Goal: Transaction & Acquisition: Purchase product/service

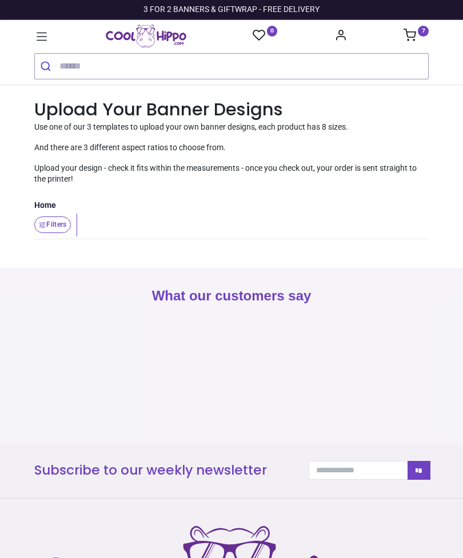
type input "**********"
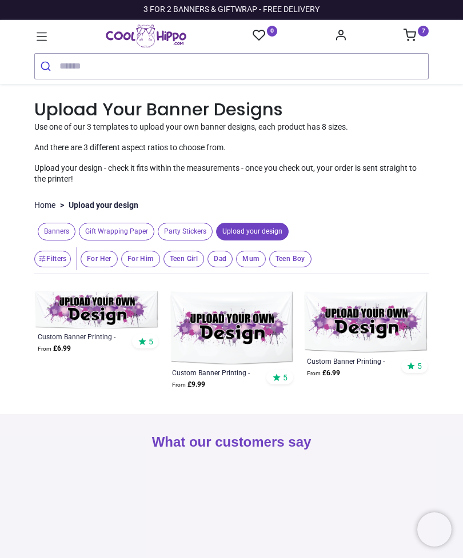
click at [61, 226] on span "Banners" at bounding box center [57, 232] width 38 height 18
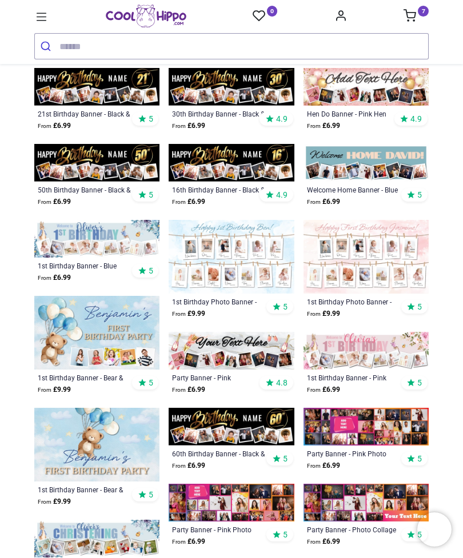
scroll to position [401, 0]
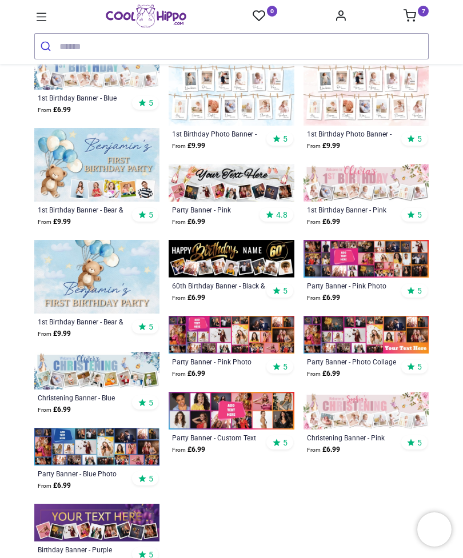
scroll to position [568, 0]
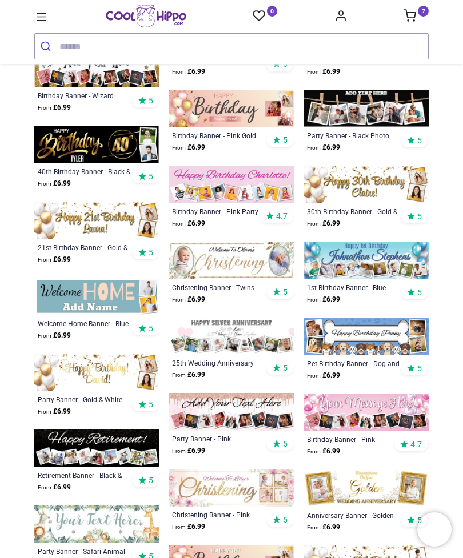
scroll to position [1561, 0]
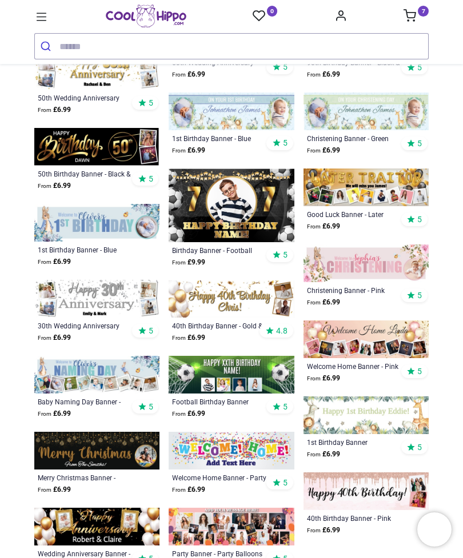
scroll to position [2625, 0]
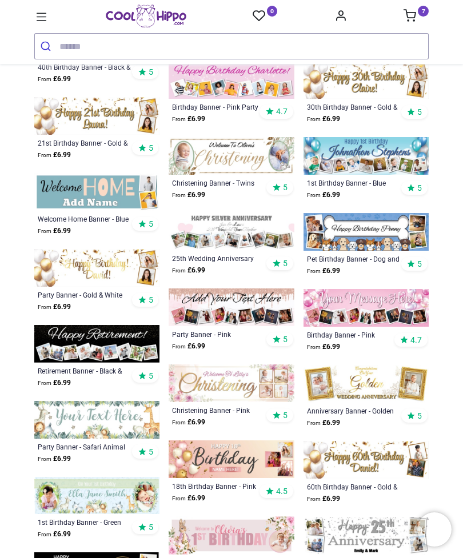
scroll to position [1594, 0]
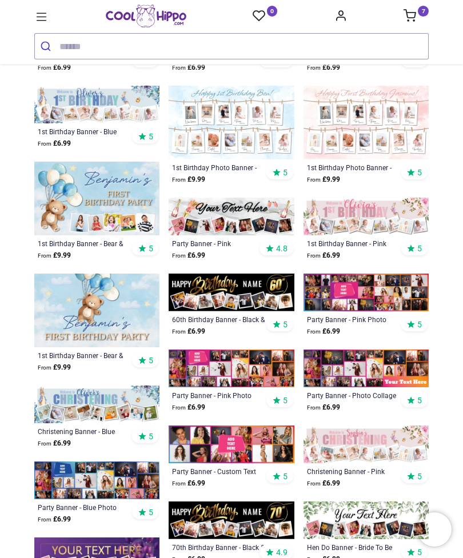
scroll to position [480, 0]
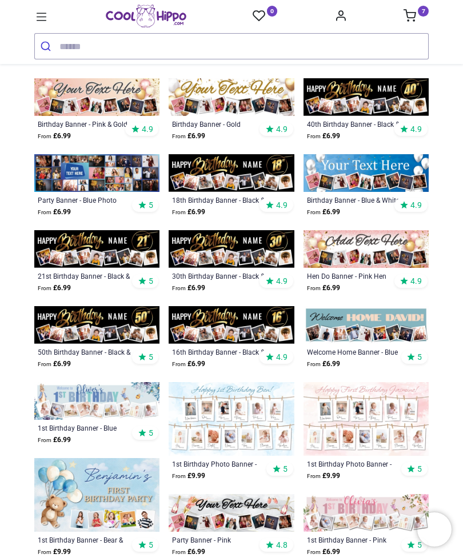
scroll to position [179, 0]
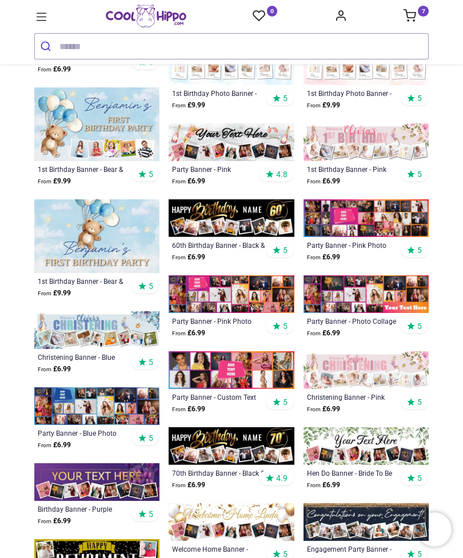
scroll to position [564, 0]
click at [415, 18] on icon at bounding box center [410, 15] width 13 height 13
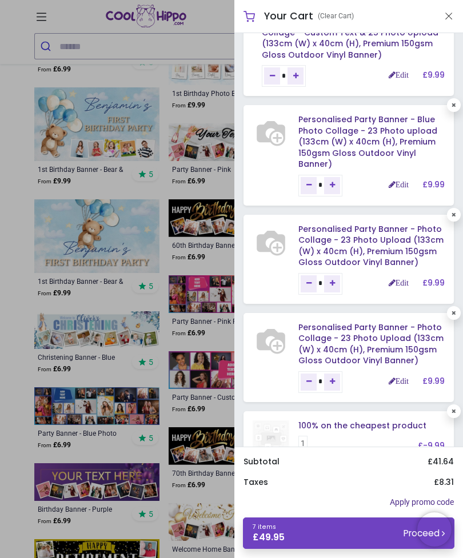
scroll to position [233, 0]
click at [382, 167] on link "Personalised Party Banner - Blue Photo Collage - 23 Photo upload (133cm (W) x 4…" at bounding box center [367, 141] width 139 height 56
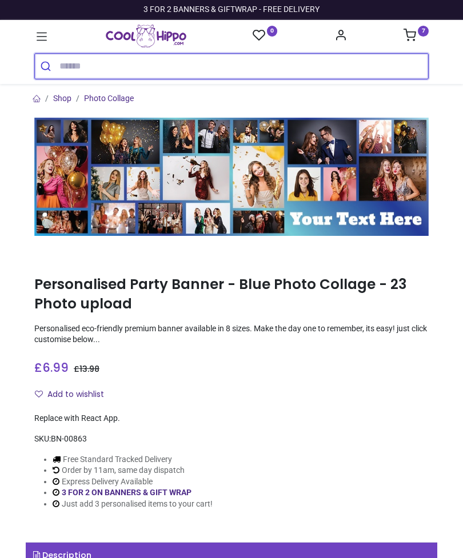
type input "**********"
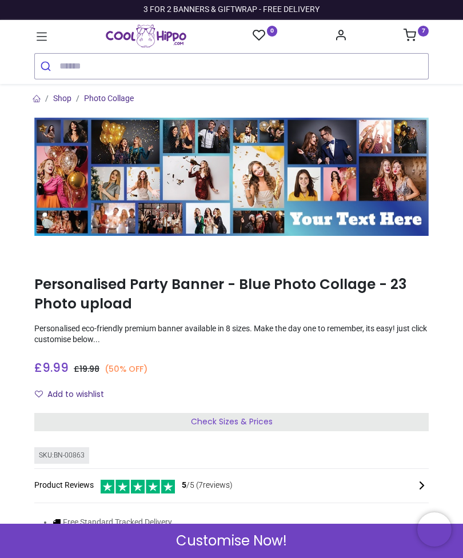
click at [333, 417] on div "Check Sizes & Prices" at bounding box center [231, 422] width 394 height 18
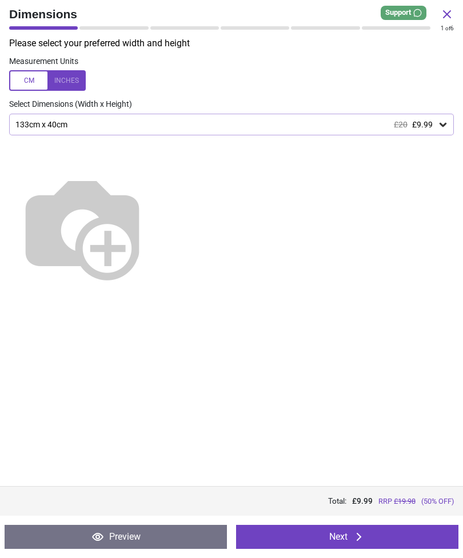
click at [376, 532] on button "Next" at bounding box center [347, 537] width 222 height 24
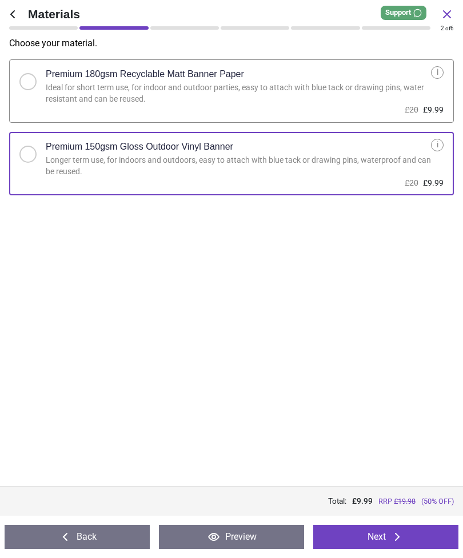
click at [433, 549] on button "Next" at bounding box center [385, 537] width 145 height 24
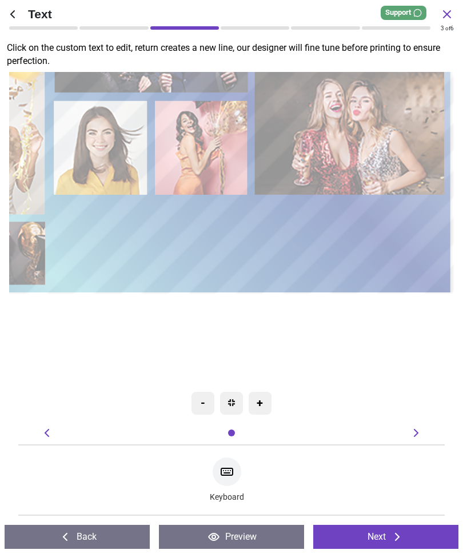
click at [234, 488] on div "Keyboard" at bounding box center [227, 480] width 34 height 51
type textarea "********"
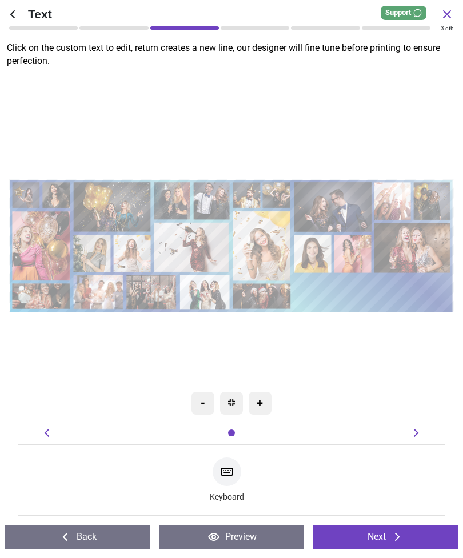
click at [429, 539] on button "Next" at bounding box center [385, 537] width 145 height 24
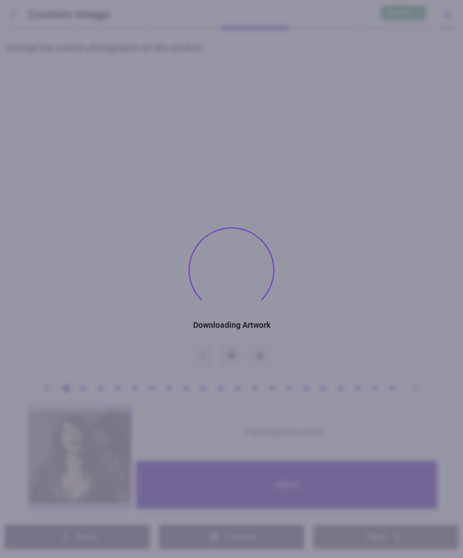
type textarea "********"
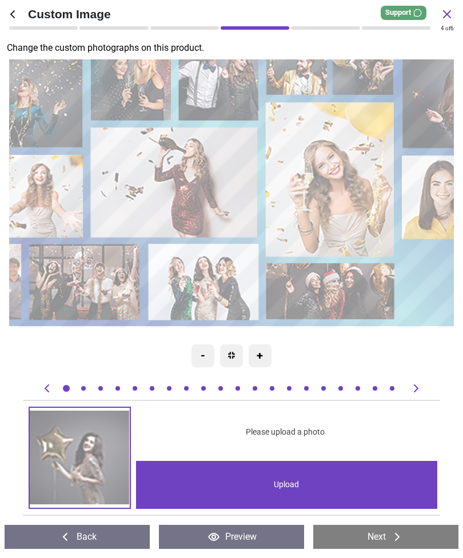
click at [207, 286] on image at bounding box center [204, 282] width 111 height 77
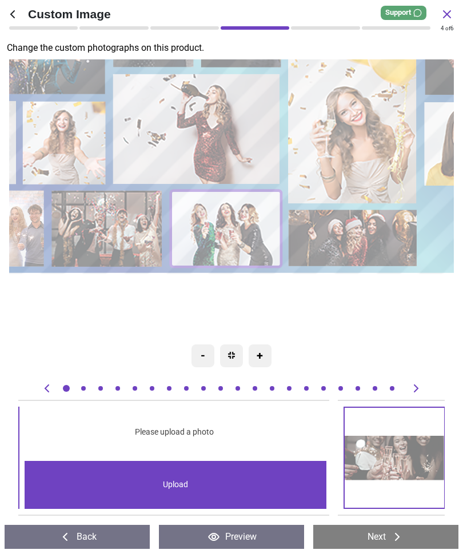
scroll to position [0, 8946]
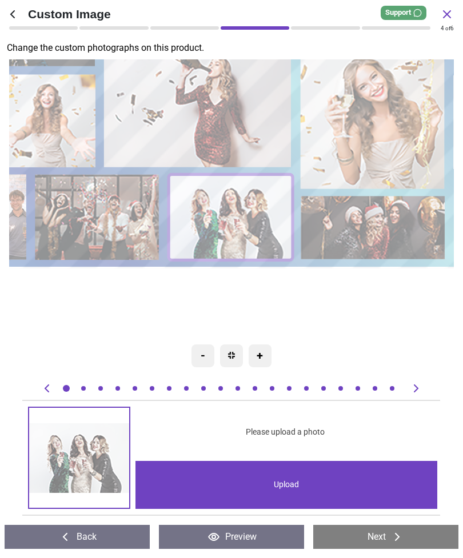
click at [296, 487] on div "Upload" at bounding box center [286, 485] width 302 height 48
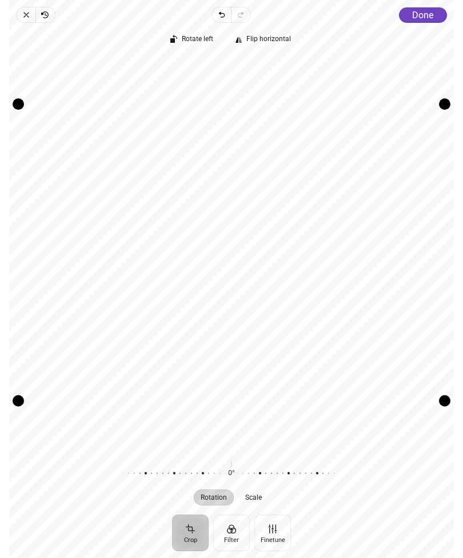
click at [424, 9] on button "Done" at bounding box center [423, 14] width 48 height 15
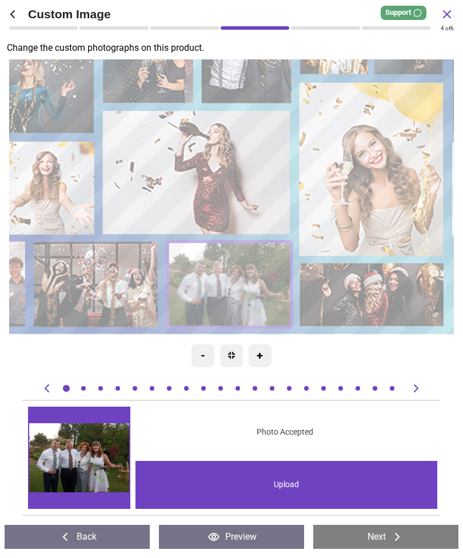
click at [195, 166] on image at bounding box center [197, 173] width 189 height 124
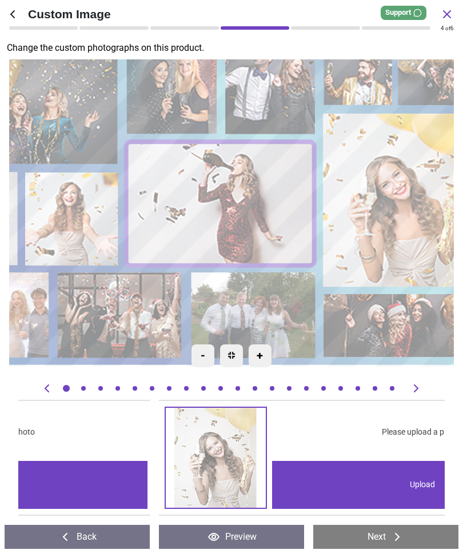
scroll to position [0, 5538]
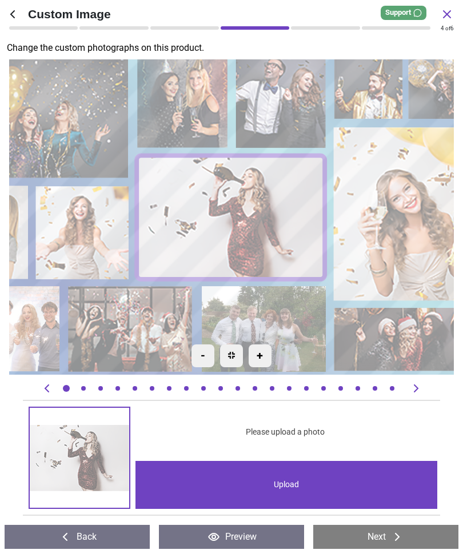
click at [292, 493] on div "Upload" at bounding box center [286, 485] width 302 height 48
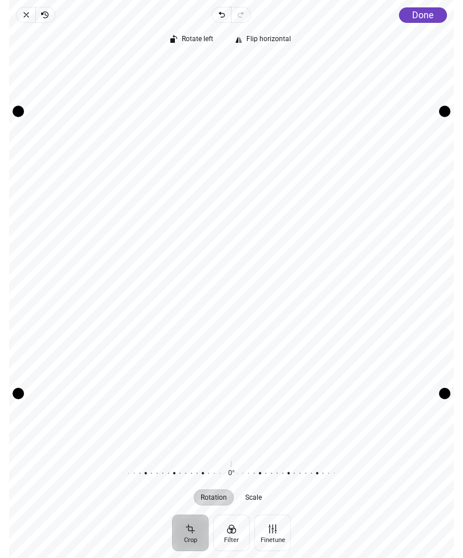
click at [425, 24] on div "Rotate left Flip horizontal Recenter Rotation Scale 0° Reset" at bounding box center [231, 269] width 445 height 492
click at [425, 14] on span "Done" at bounding box center [422, 15] width 21 height 11
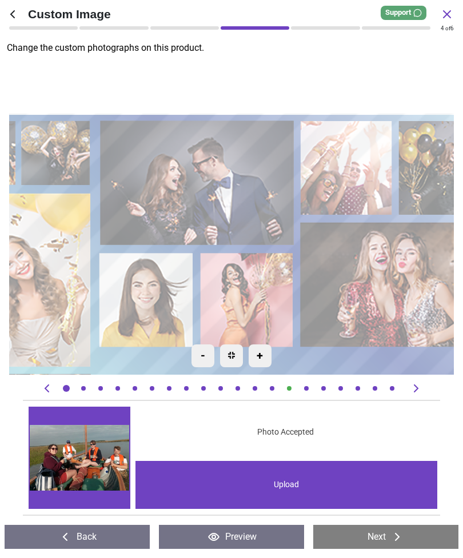
click at [214, 158] on image at bounding box center [198, 183] width 195 height 125
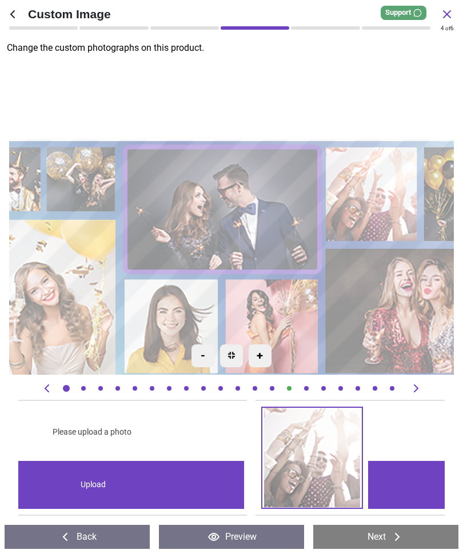
scroll to position [0, 2982]
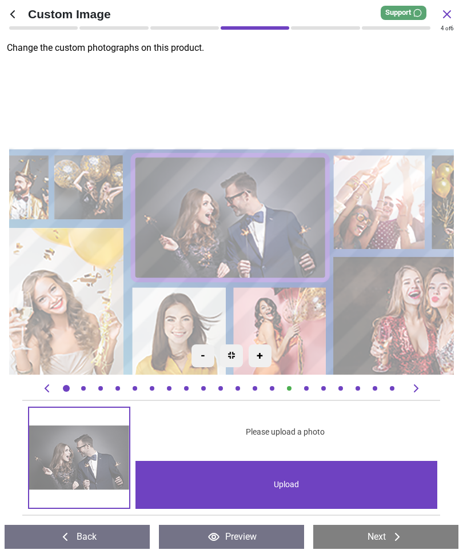
click at [312, 488] on div "Upload" at bounding box center [286, 485] width 302 height 48
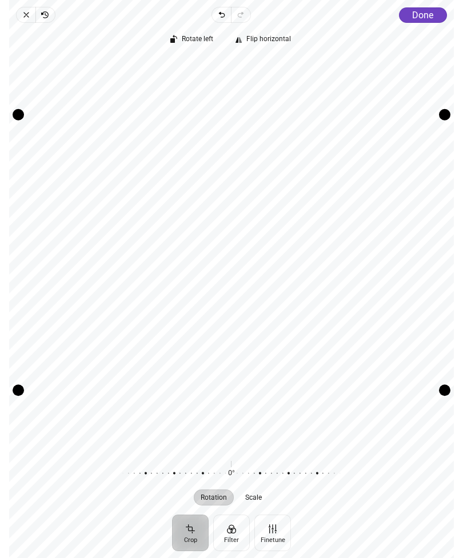
click at [418, 13] on span "Done" at bounding box center [422, 15] width 21 height 11
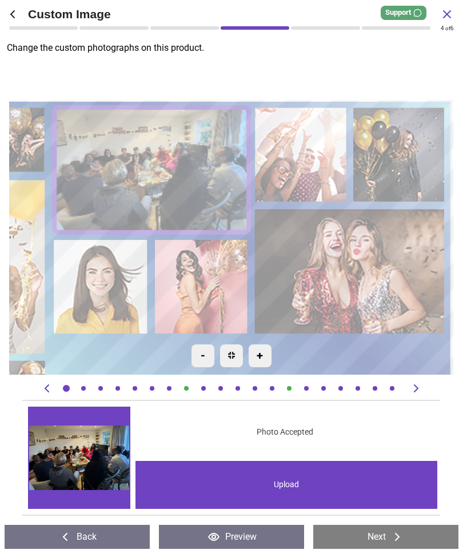
click at [365, 265] on image at bounding box center [351, 271] width 190 height 125
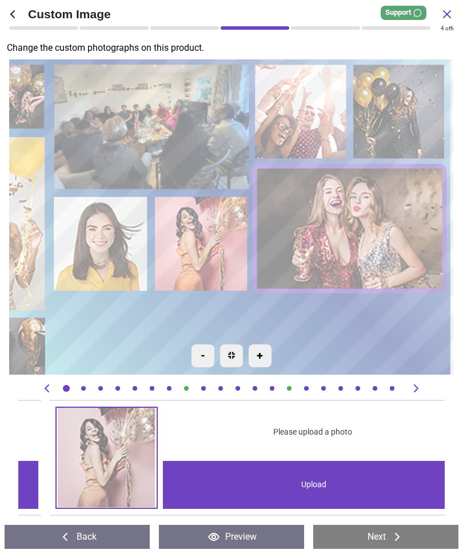
scroll to position [0, 7242]
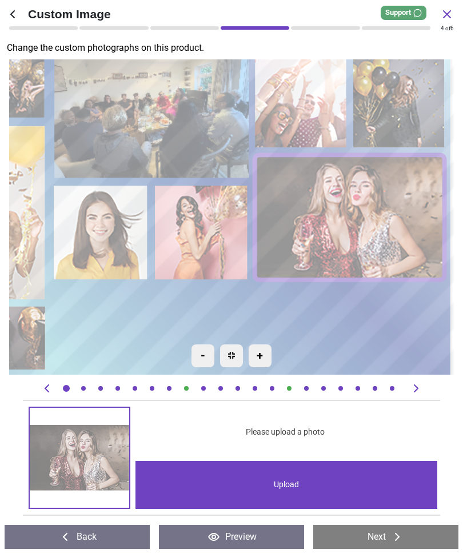
click at [284, 481] on div "Upload" at bounding box center [286, 485] width 302 height 48
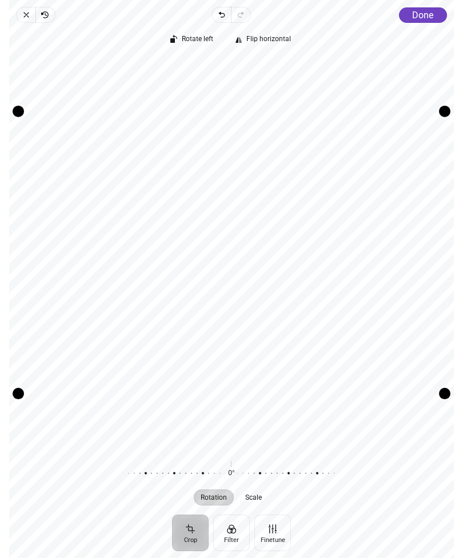
click at [426, 18] on span "Done" at bounding box center [422, 15] width 21 height 11
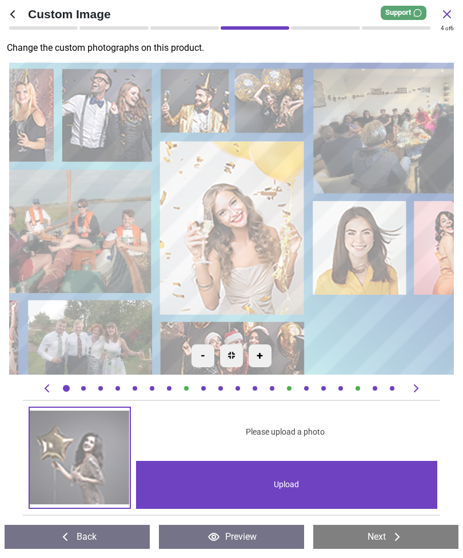
scroll to position [0, 7242]
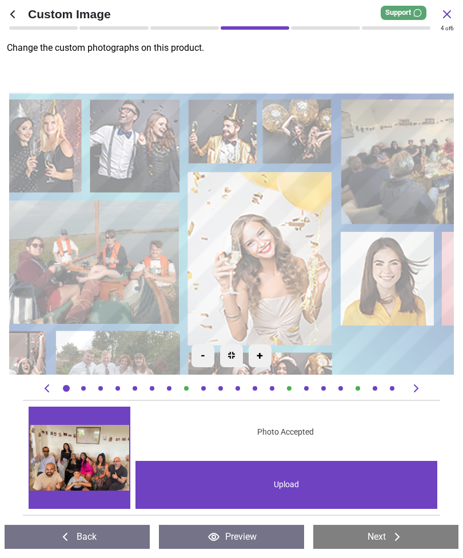
click at [281, 270] on image at bounding box center [261, 259] width 145 height 174
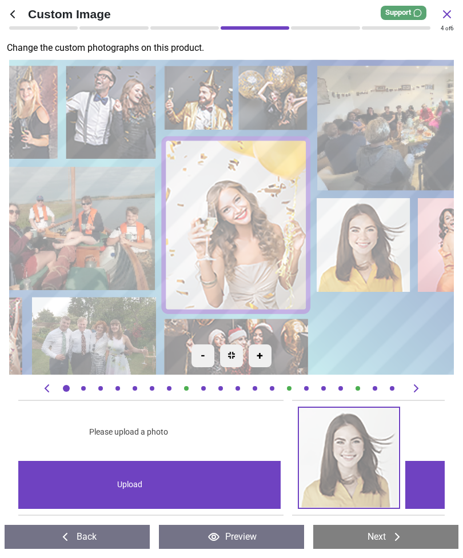
scroll to position [0, 5964]
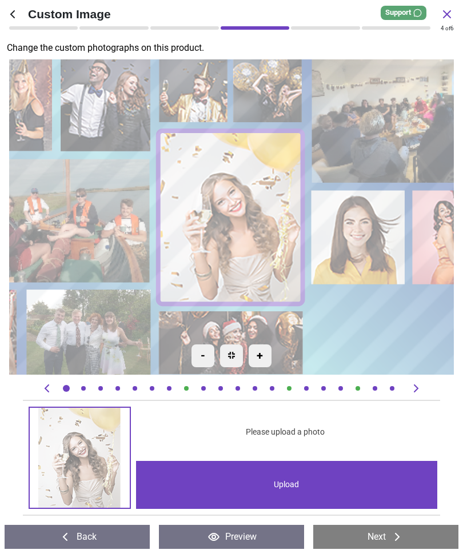
click at [297, 487] on div "Upload" at bounding box center [287, 485] width 302 height 48
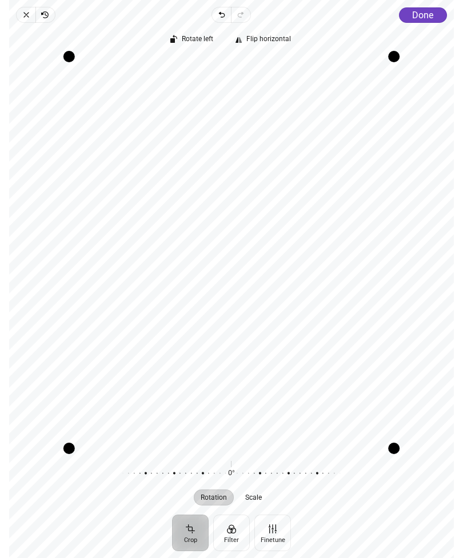
click at [420, 11] on span "Done" at bounding box center [422, 15] width 21 height 11
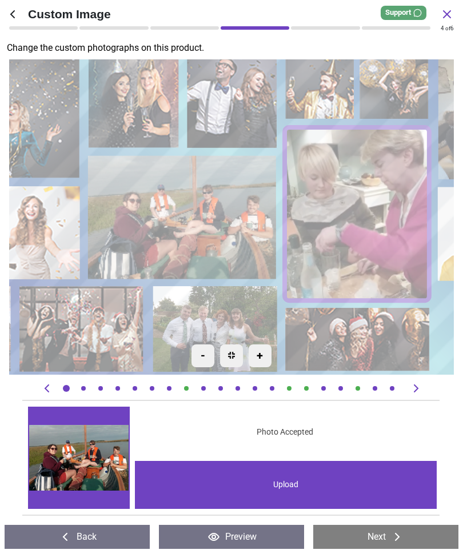
scroll to position [0, 5538]
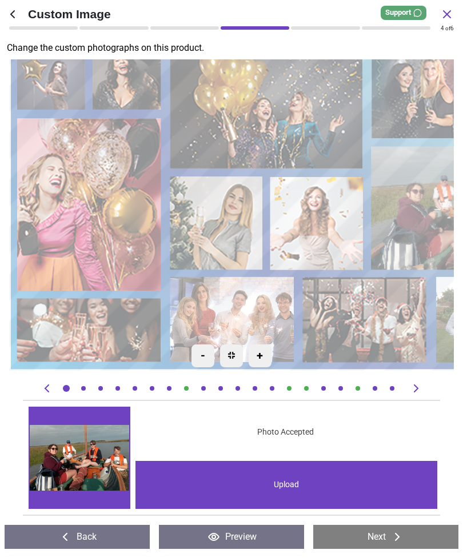
click at [101, 213] on image at bounding box center [89, 205] width 145 height 174
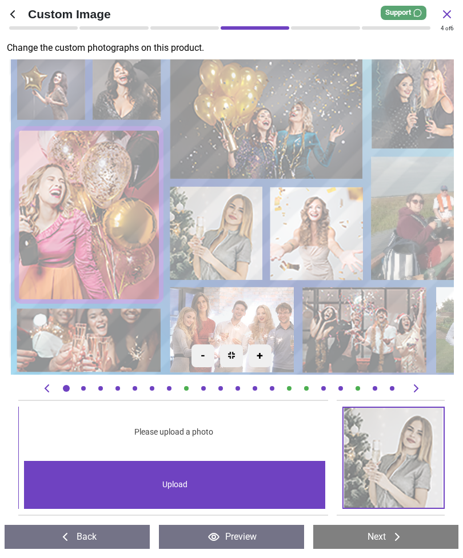
scroll to position [0, 4260]
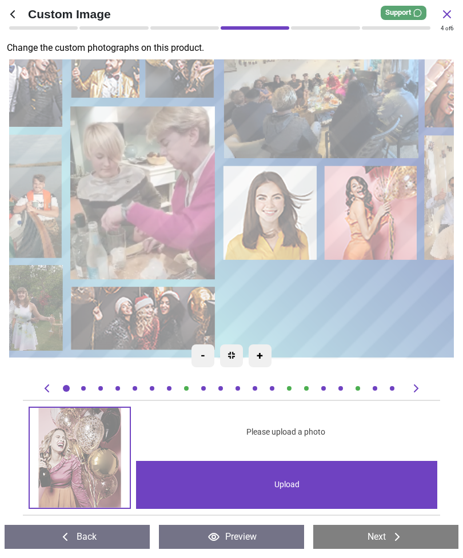
click at [268, 219] on image at bounding box center [272, 213] width 94 height 94
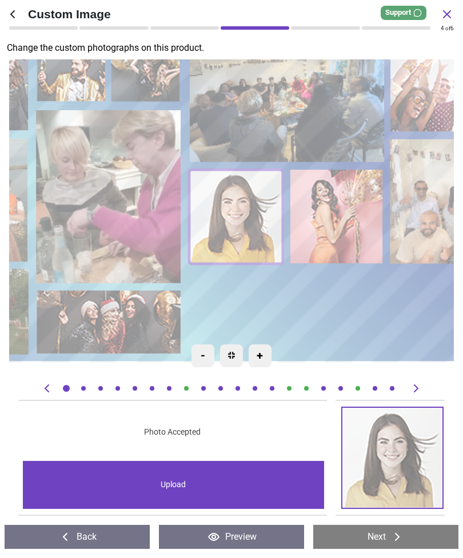
scroll to position [0, 6390]
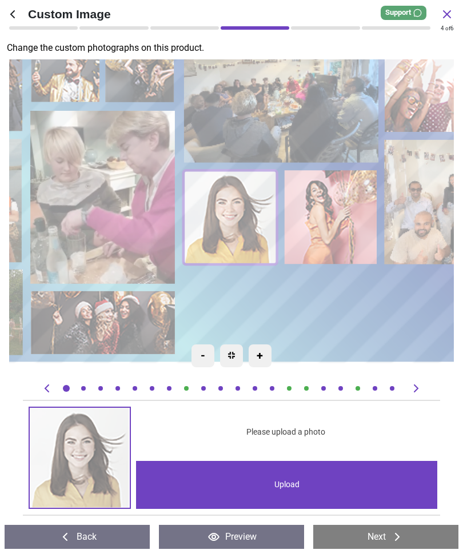
click at [352, 217] on image at bounding box center [332, 217] width 94 height 94
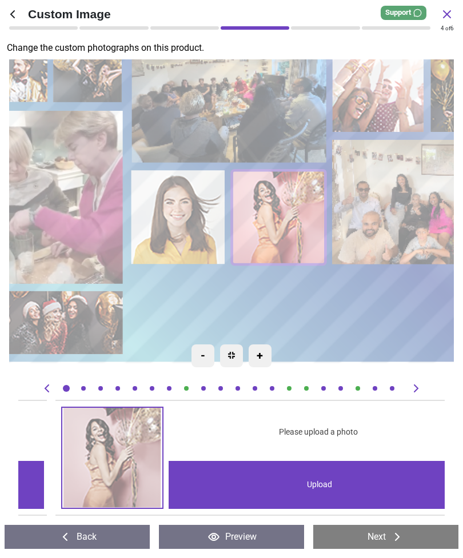
scroll to position [0, 6816]
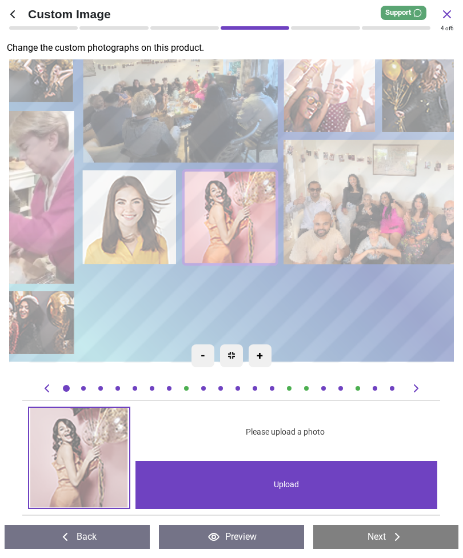
click at [297, 489] on div "Upload" at bounding box center [286, 485] width 302 height 48
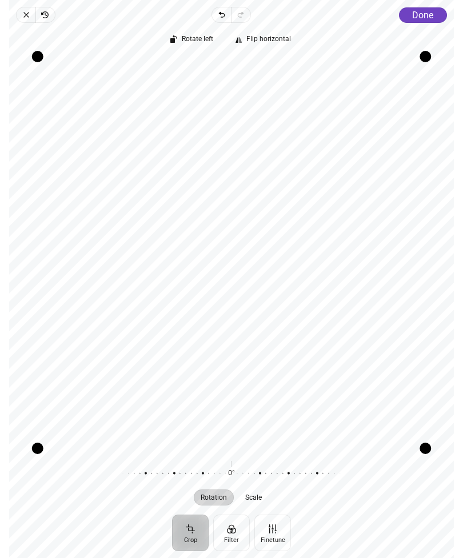
click at [424, 13] on span "Done" at bounding box center [422, 15] width 21 height 11
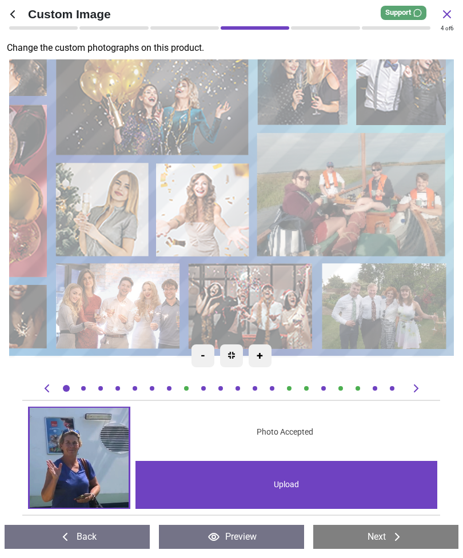
click at [97, 199] on image at bounding box center [102, 210] width 93 height 94
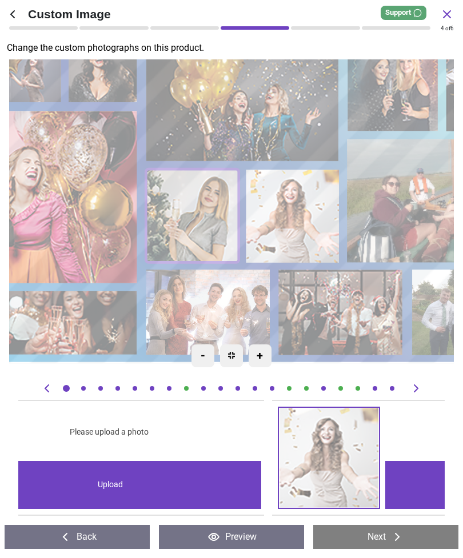
scroll to position [0, 4686]
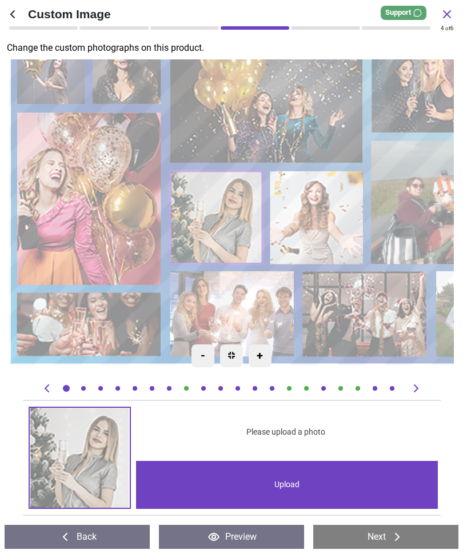
click at [288, 489] on div "Upload" at bounding box center [287, 485] width 302 height 48
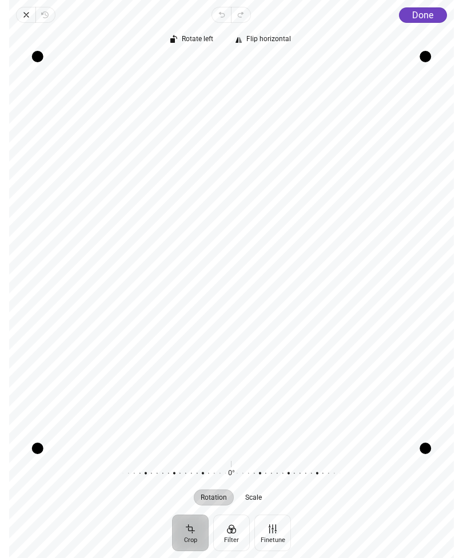
click at [419, 14] on span "Done" at bounding box center [422, 15] width 21 height 11
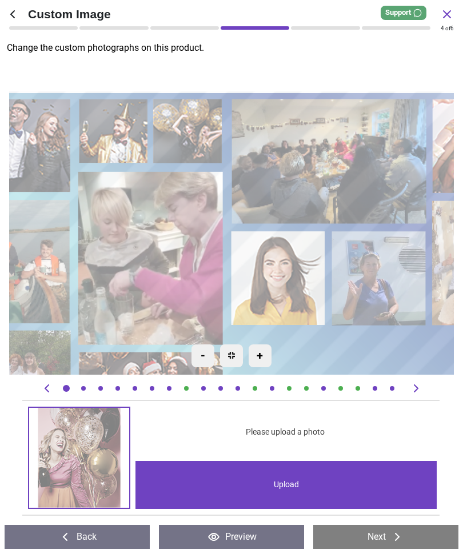
scroll to position [0, 4260]
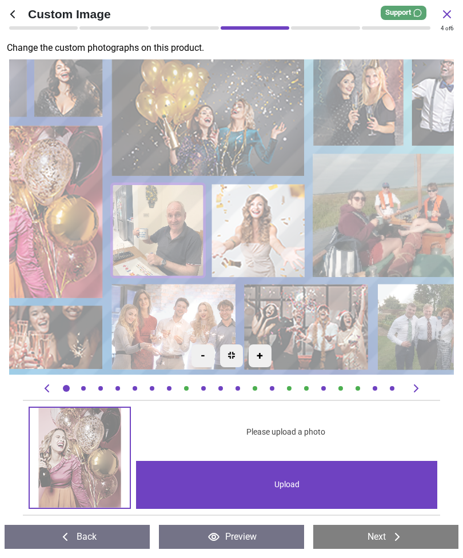
click at [264, 225] on image at bounding box center [258, 231] width 93 height 94
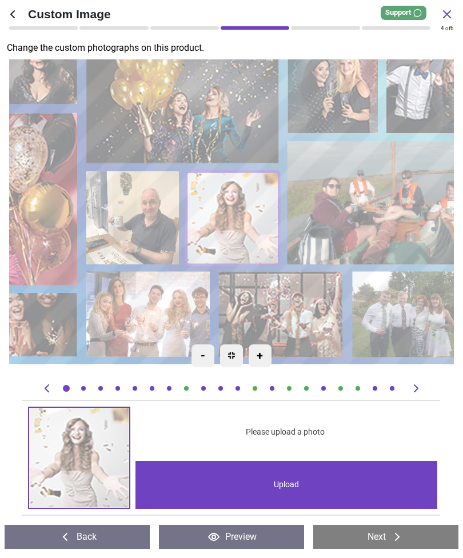
scroll to position [0, 5112]
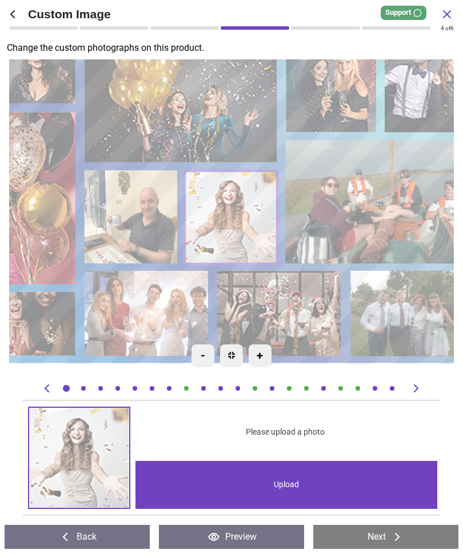
click at [292, 485] on div "Upload" at bounding box center [286, 485] width 302 height 48
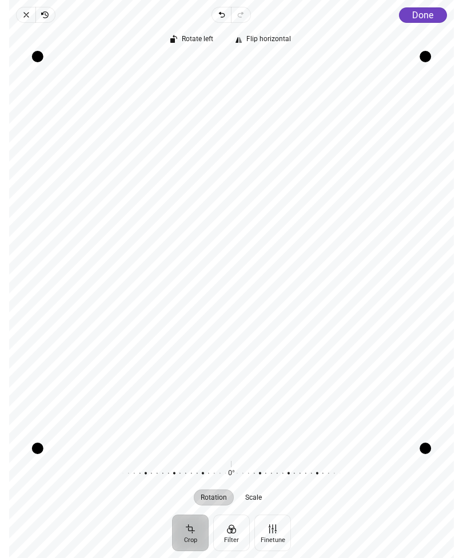
click at [414, 13] on span "Done" at bounding box center [422, 15] width 21 height 11
